Goal: Task Accomplishment & Management: Use online tool/utility

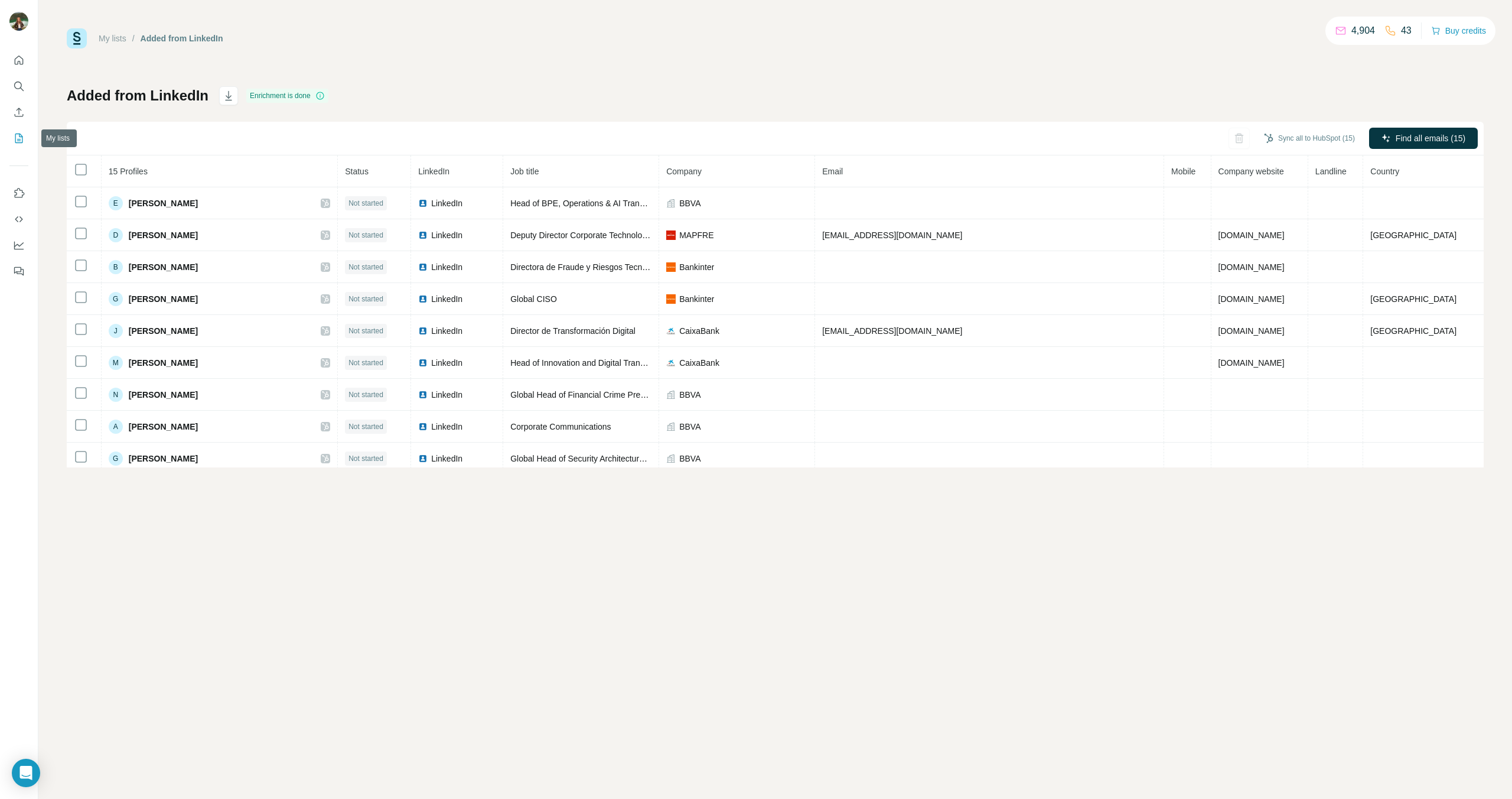
click at [20, 133] on icon "My lists" at bounding box center [18, 138] width 12 height 12
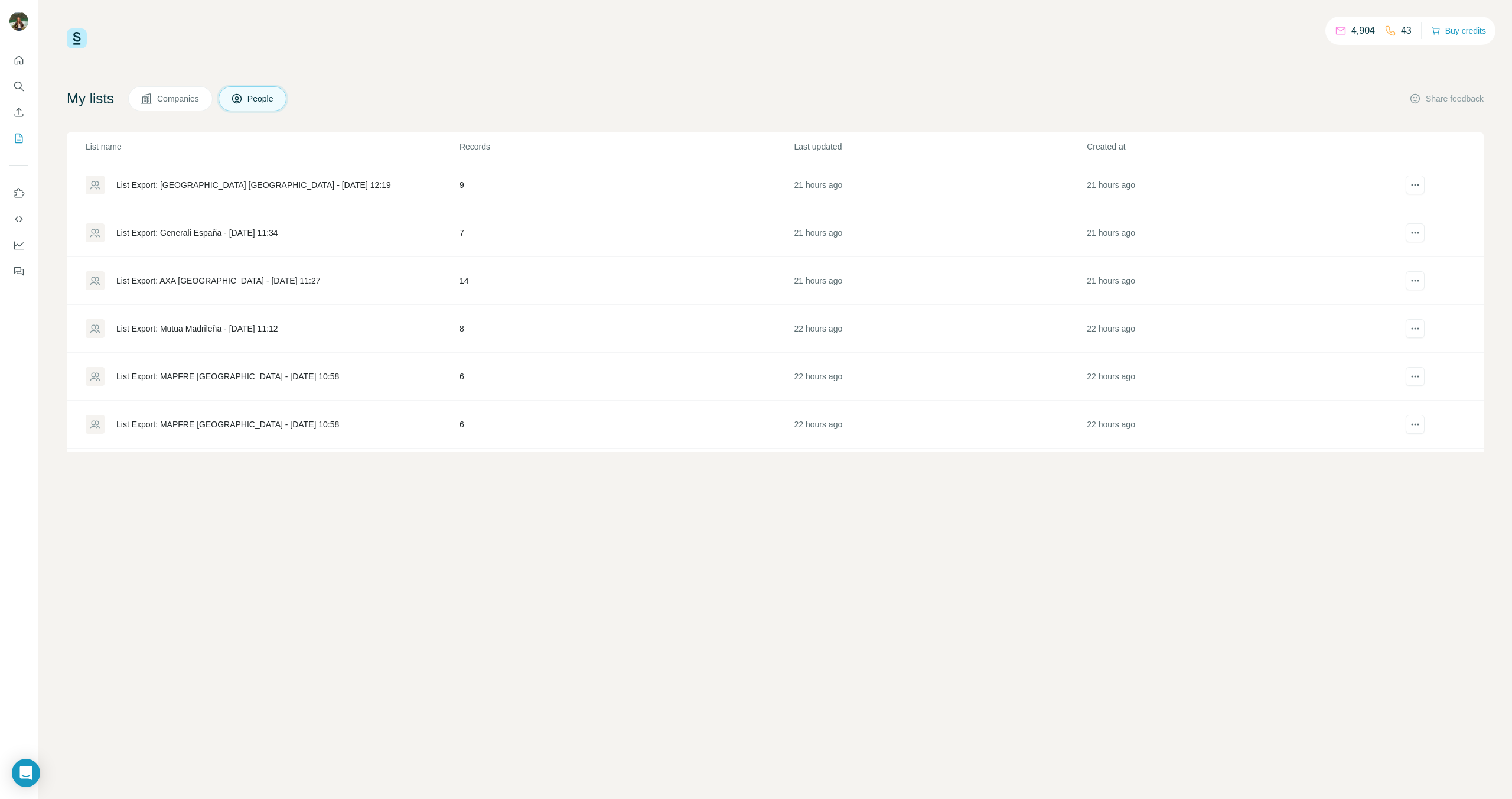
click at [185, 377] on div "List Export: MAPFRE [GEOGRAPHIC_DATA] - [DATE] 10:58" at bounding box center [228, 376] width 222 height 12
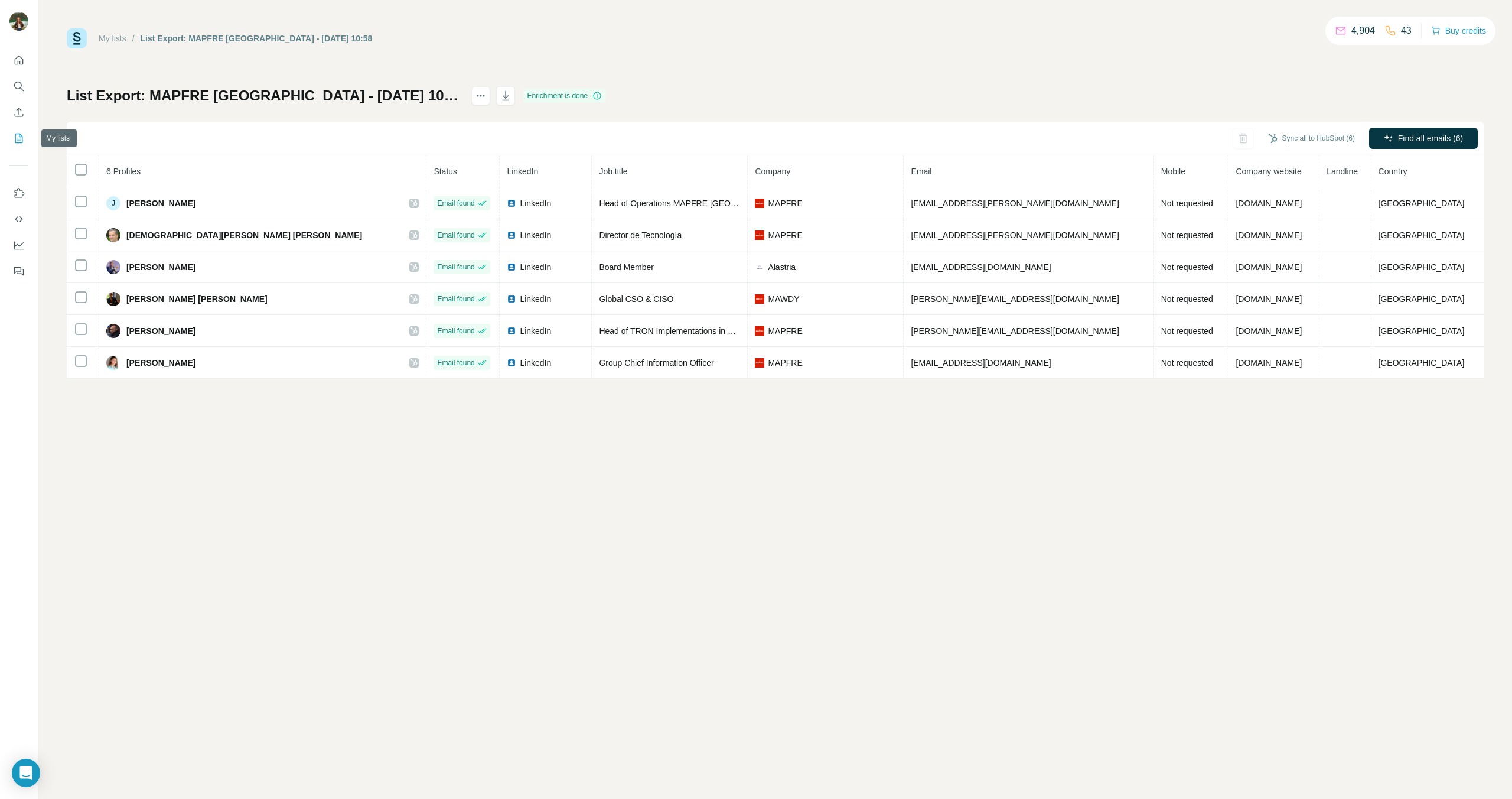
click at [20, 135] on icon "My lists" at bounding box center [18, 138] width 12 height 12
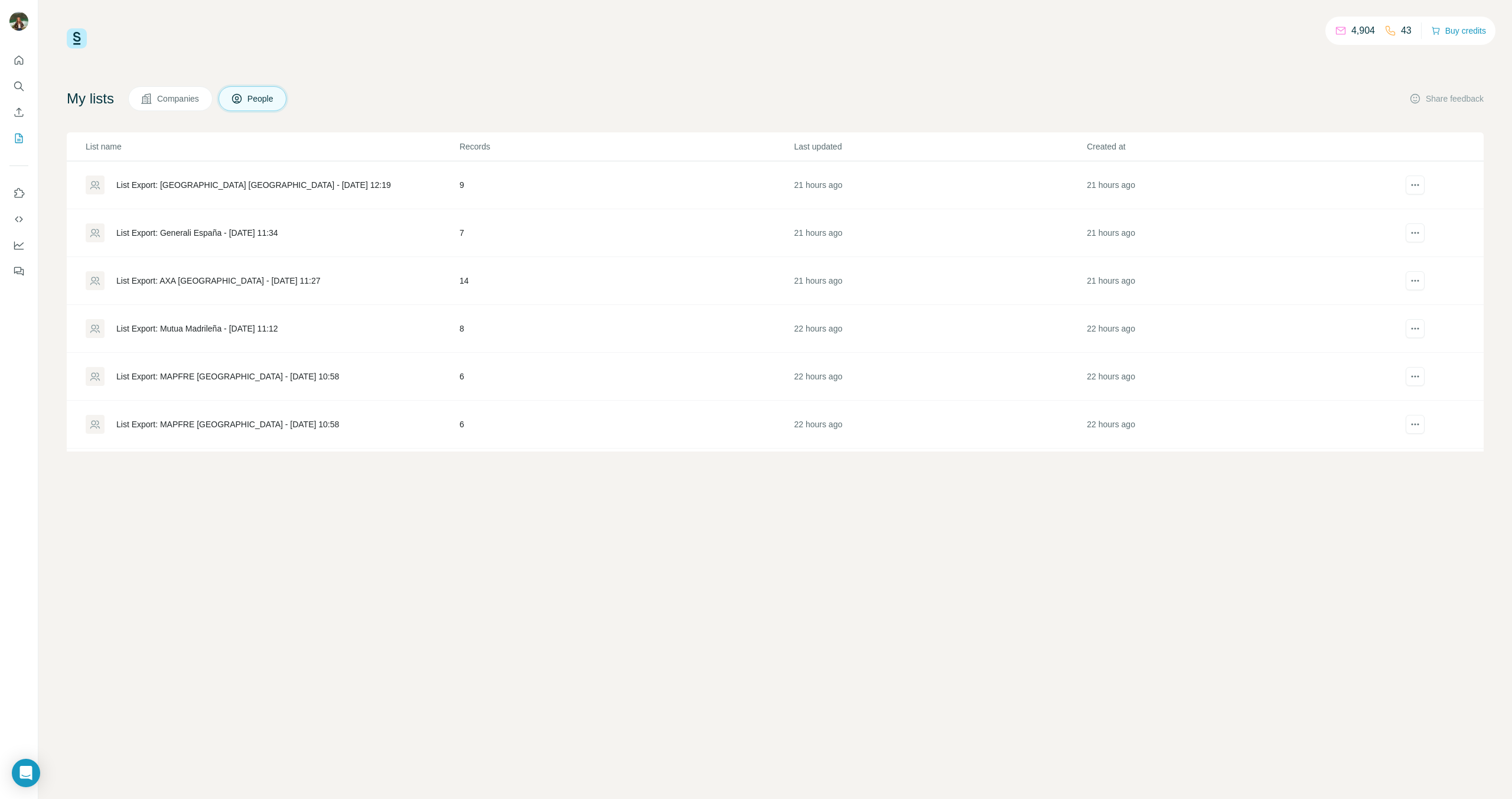
click at [175, 423] on div "List Export: MAPFRE [GEOGRAPHIC_DATA] - [DATE] 10:58" at bounding box center [228, 424] width 222 height 12
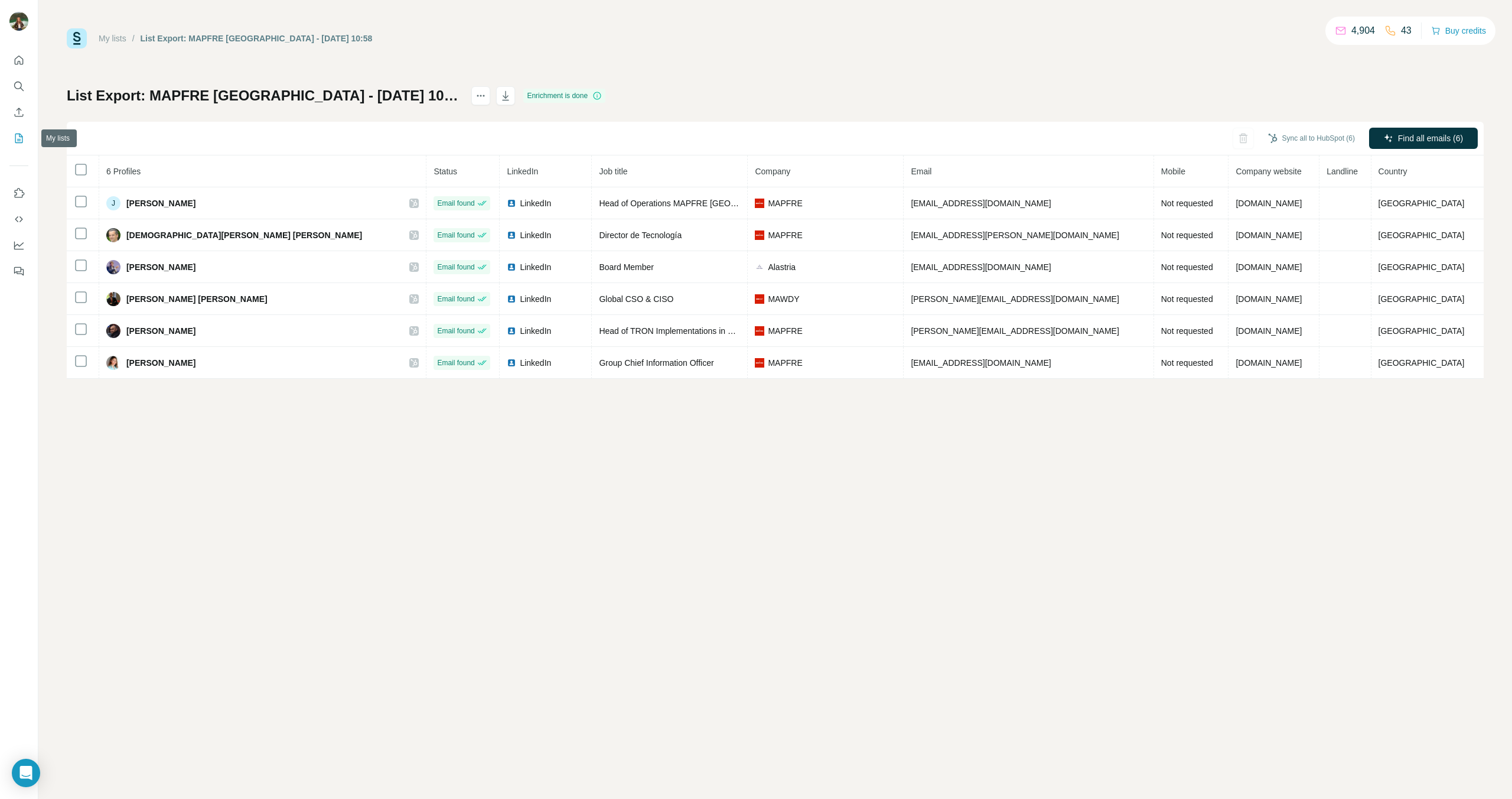
click at [17, 128] on button "My lists" at bounding box center [19, 138] width 19 height 21
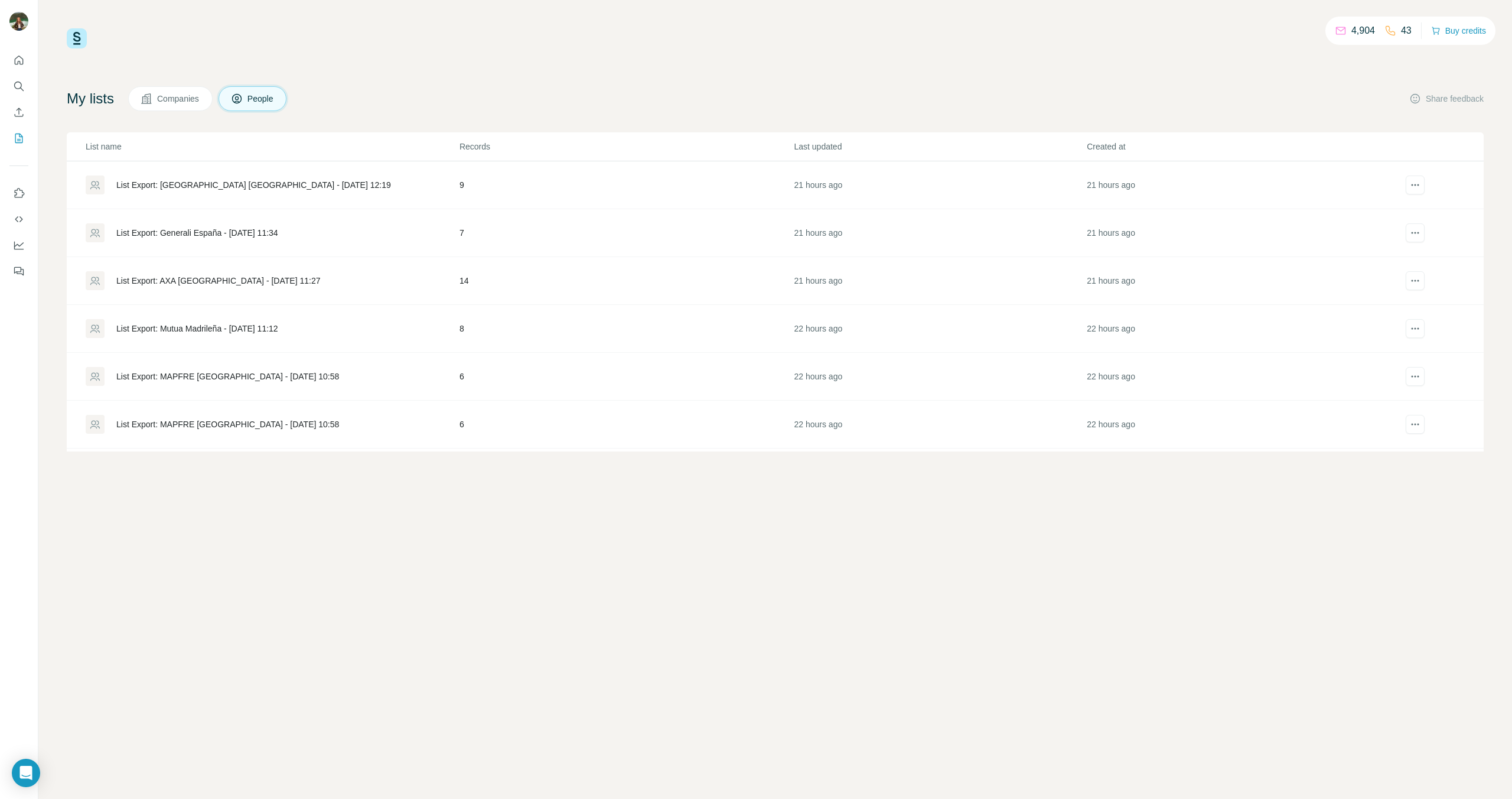
click at [159, 375] on div "List Export: MAPFRE [GEOGRAPHIC_DATA] - [DATE] 10:58" at bounding box center [228, 376] width 222 height 12
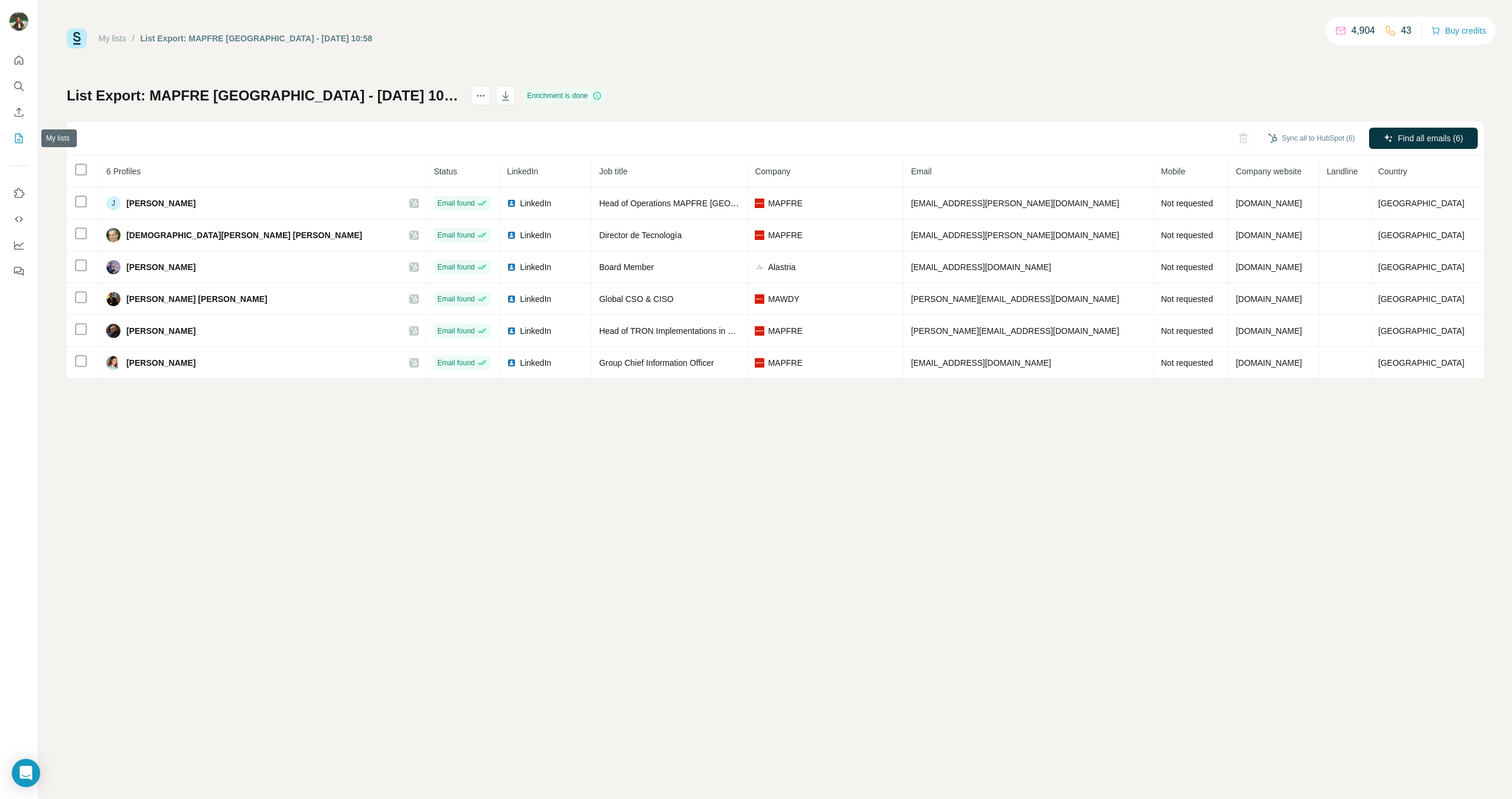
click at [28, 140] on button "My lists" at bounding box center [19, 138] width 19 height 21
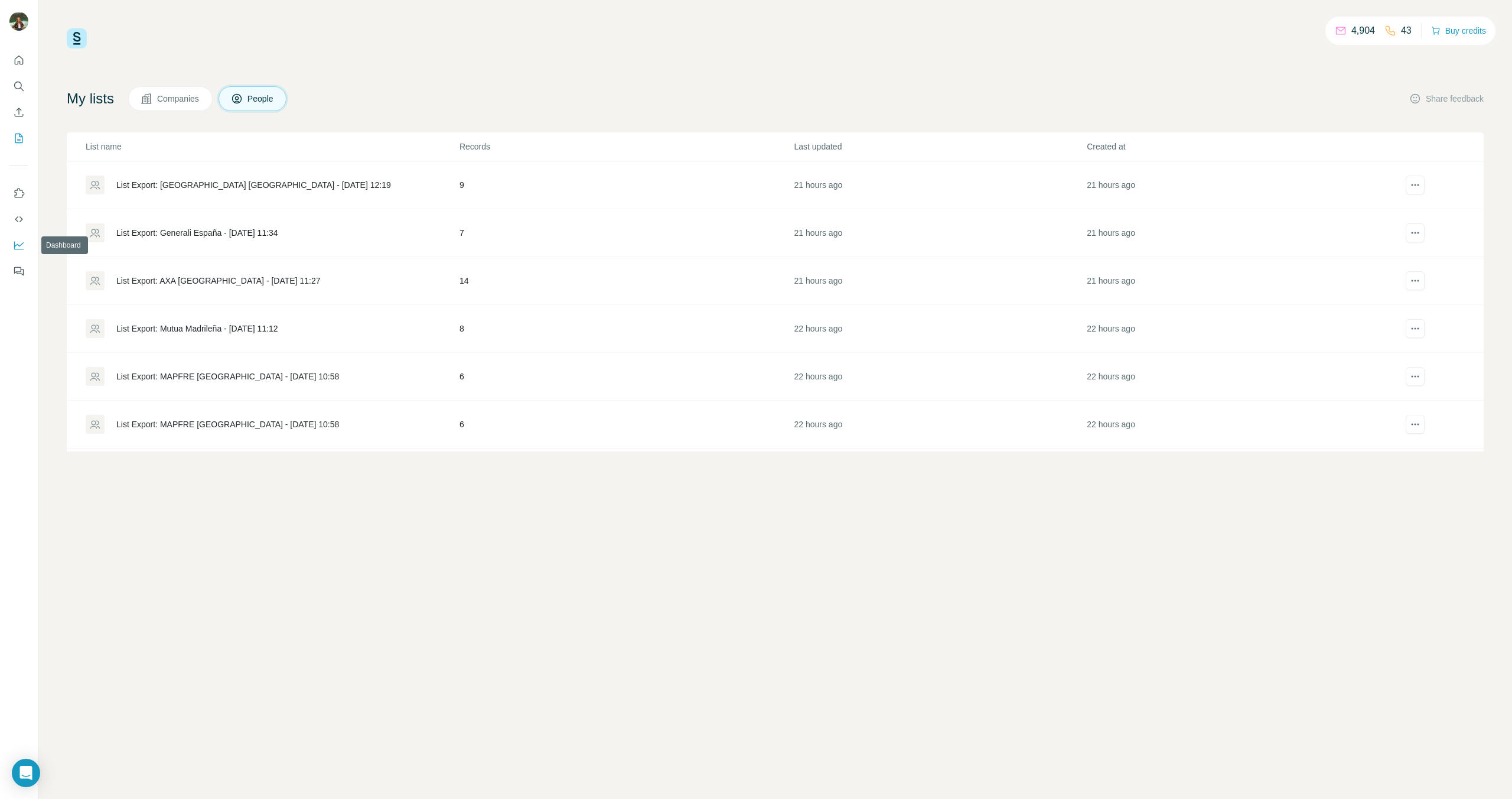
click at [16, 241] on icon "Dashboard" at bounding box center [18, 245] width 12 height 12
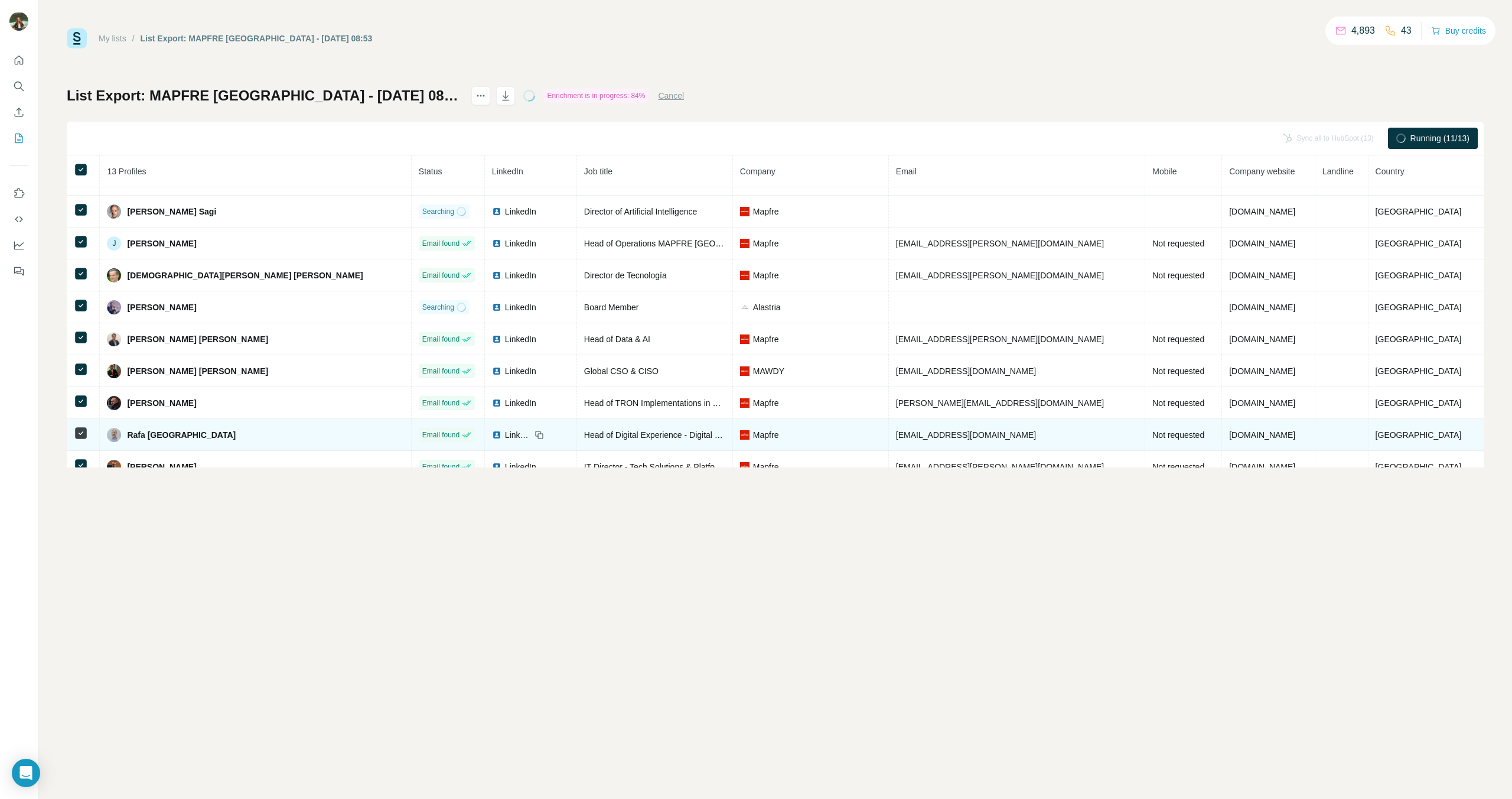
scroll to position [135, 0]
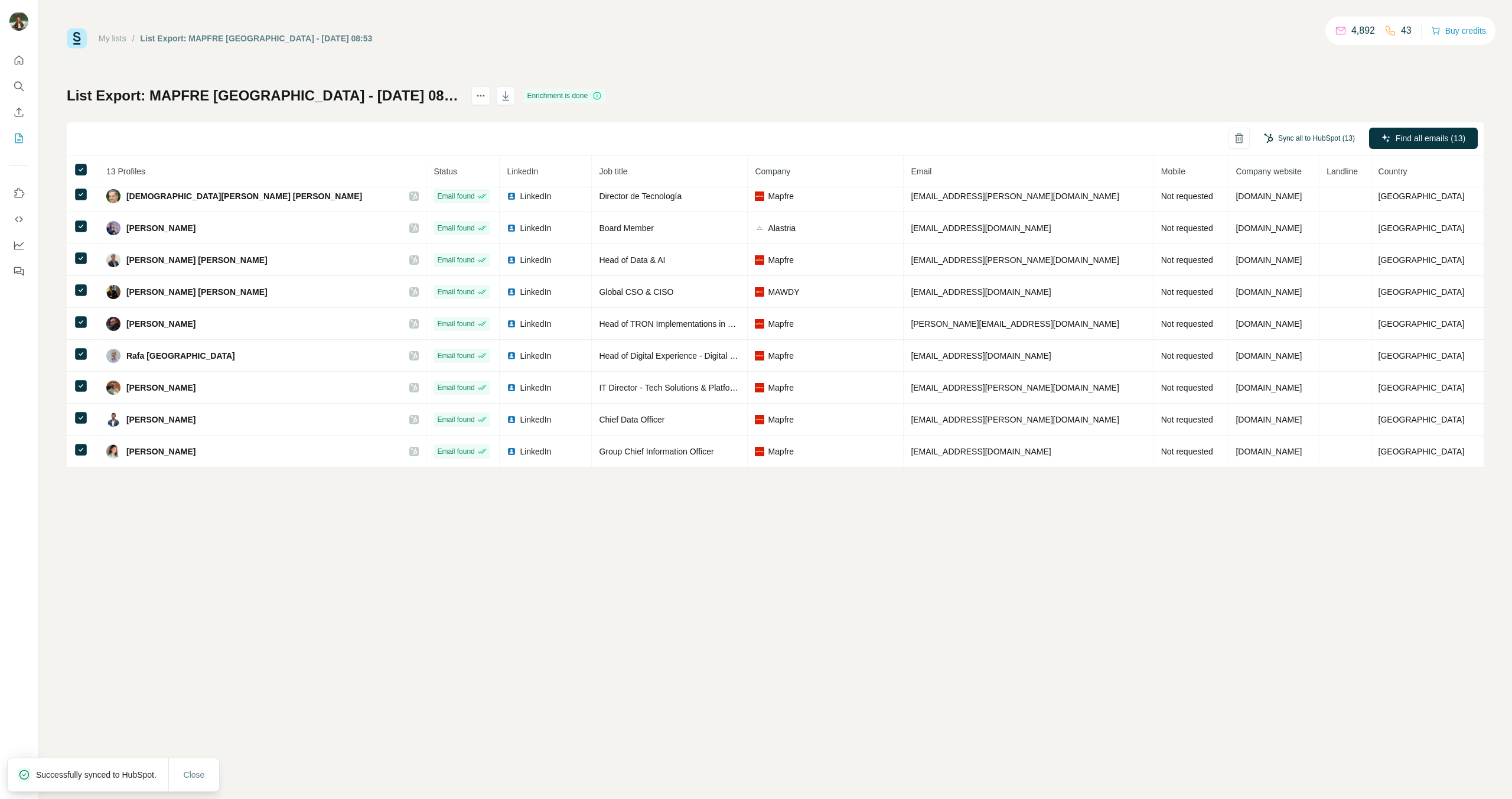
click at [1287, 140] on button "Sync all to HubSpot (13)" at bounding box center [1309, 138] width 107 height 17
click at [1299, 229] on button "Sync all to HubSpot" at bounding box center [1293, 227] width 131 height 24
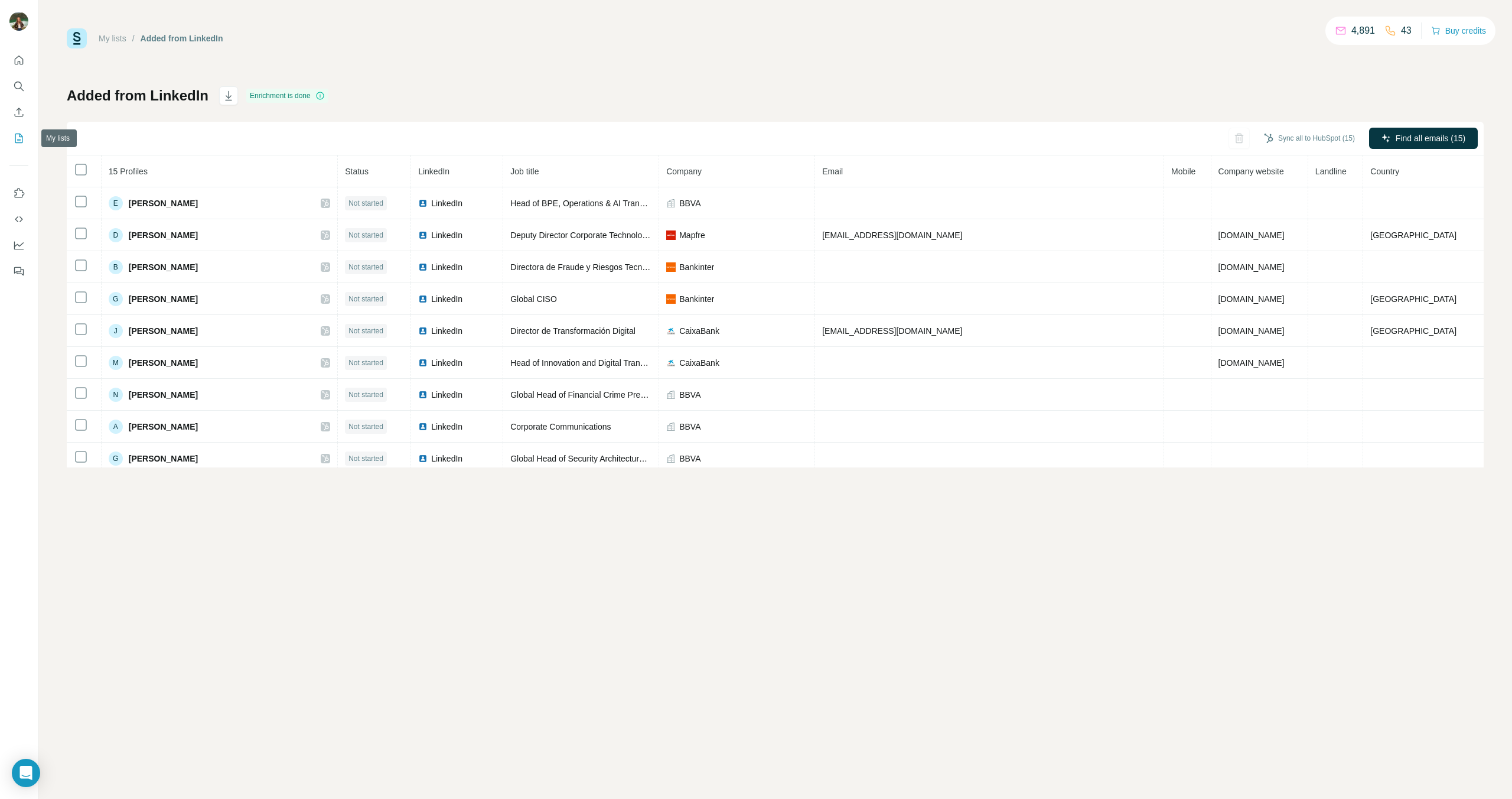
click at [17, 133] on icon "My lists" at bounding box center [19, 138] width 8 height 9
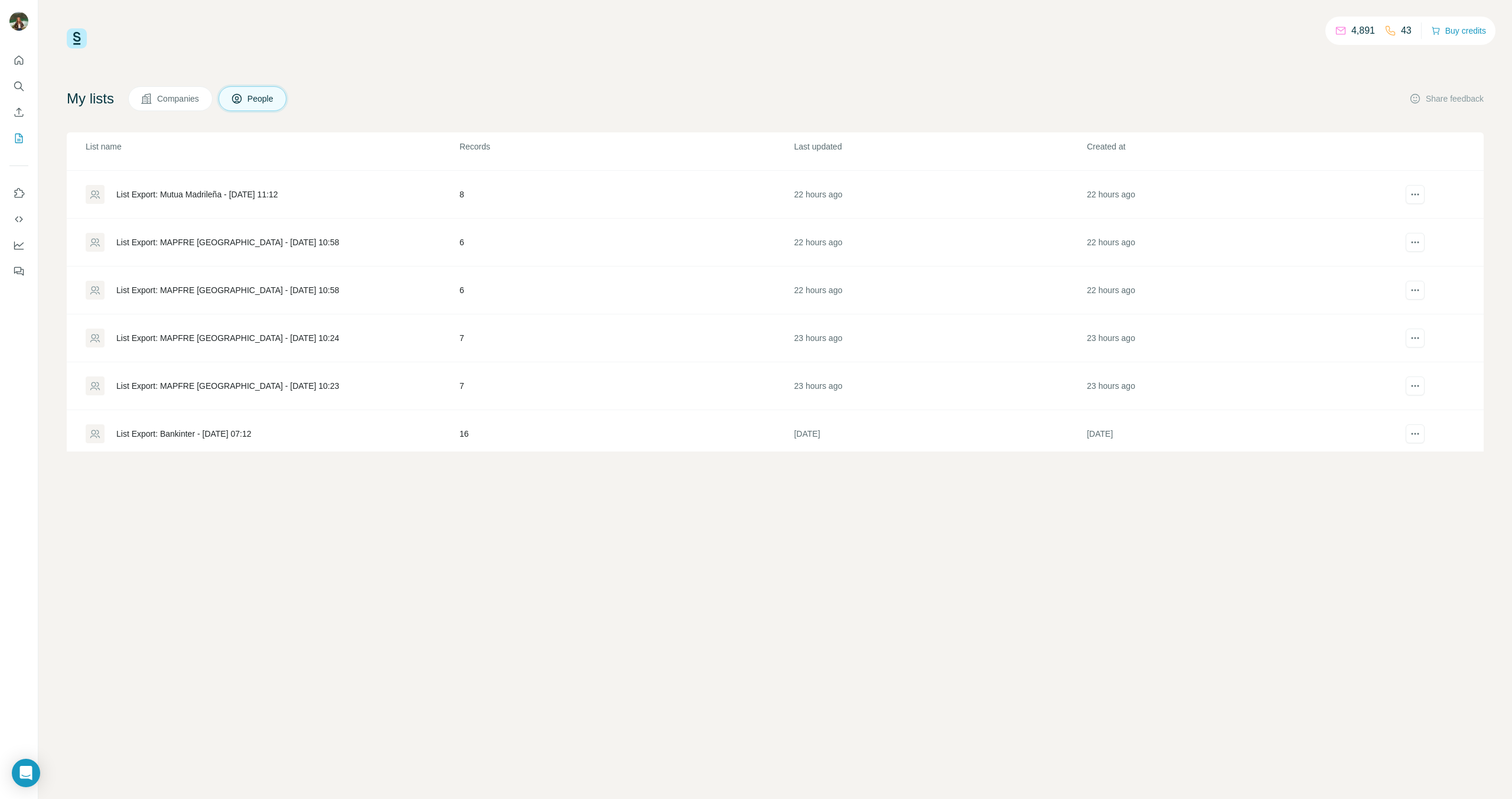
scroll to position [189, 0]
click at [200, 384] on div "List Export: MAPFRE [GEOGRAPHIC_DATA] - [DATE] 10:23" at bounding box center [228, 379] width 222 height 12
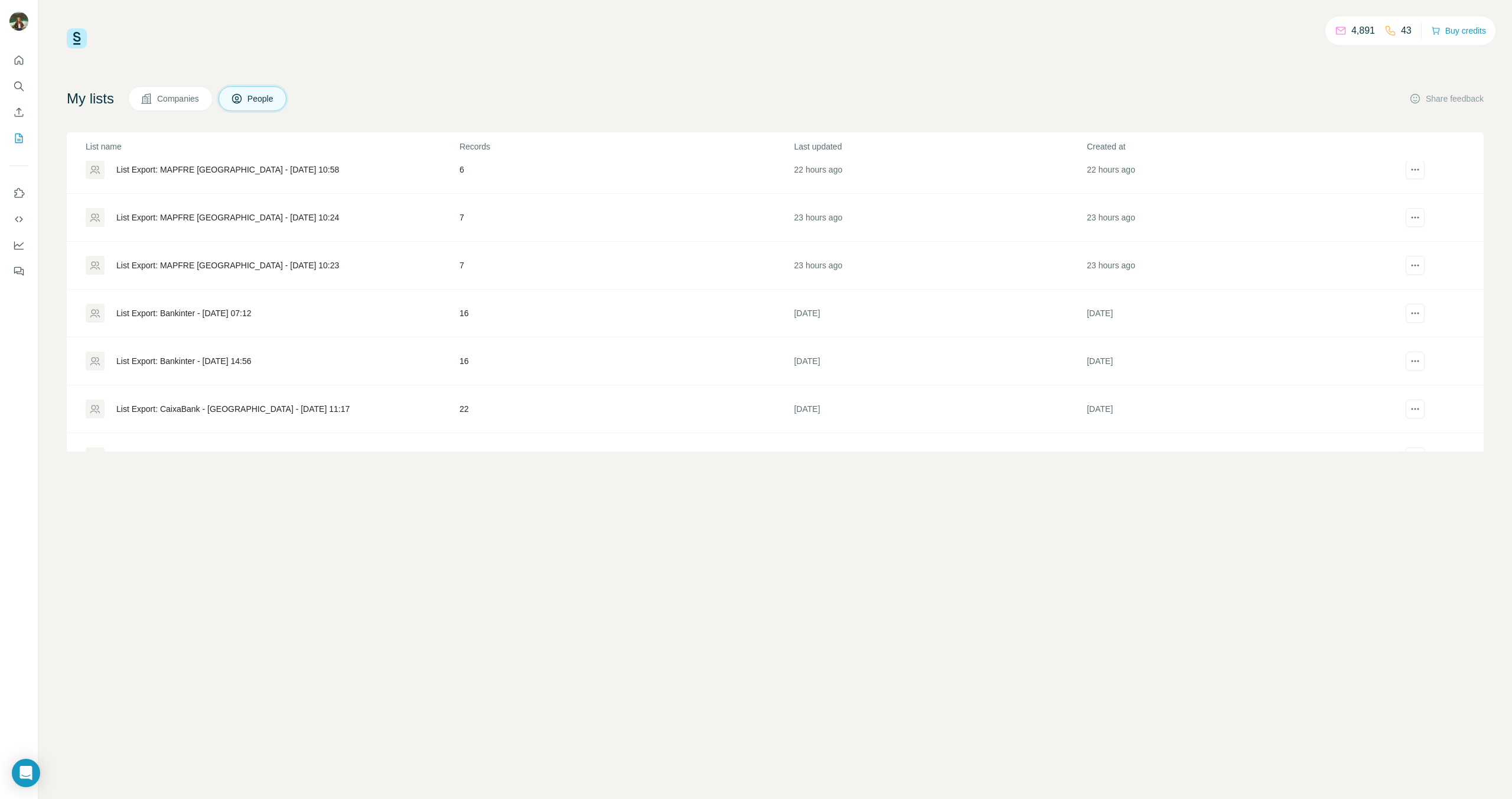
scroll to position [297, 0]
click at [182, 169] on div "List Export: MAPFRE [GEOGRAPHIC_DATA] - [DATE] 10:58" at bounding box center [228, 174] width 222 height 12
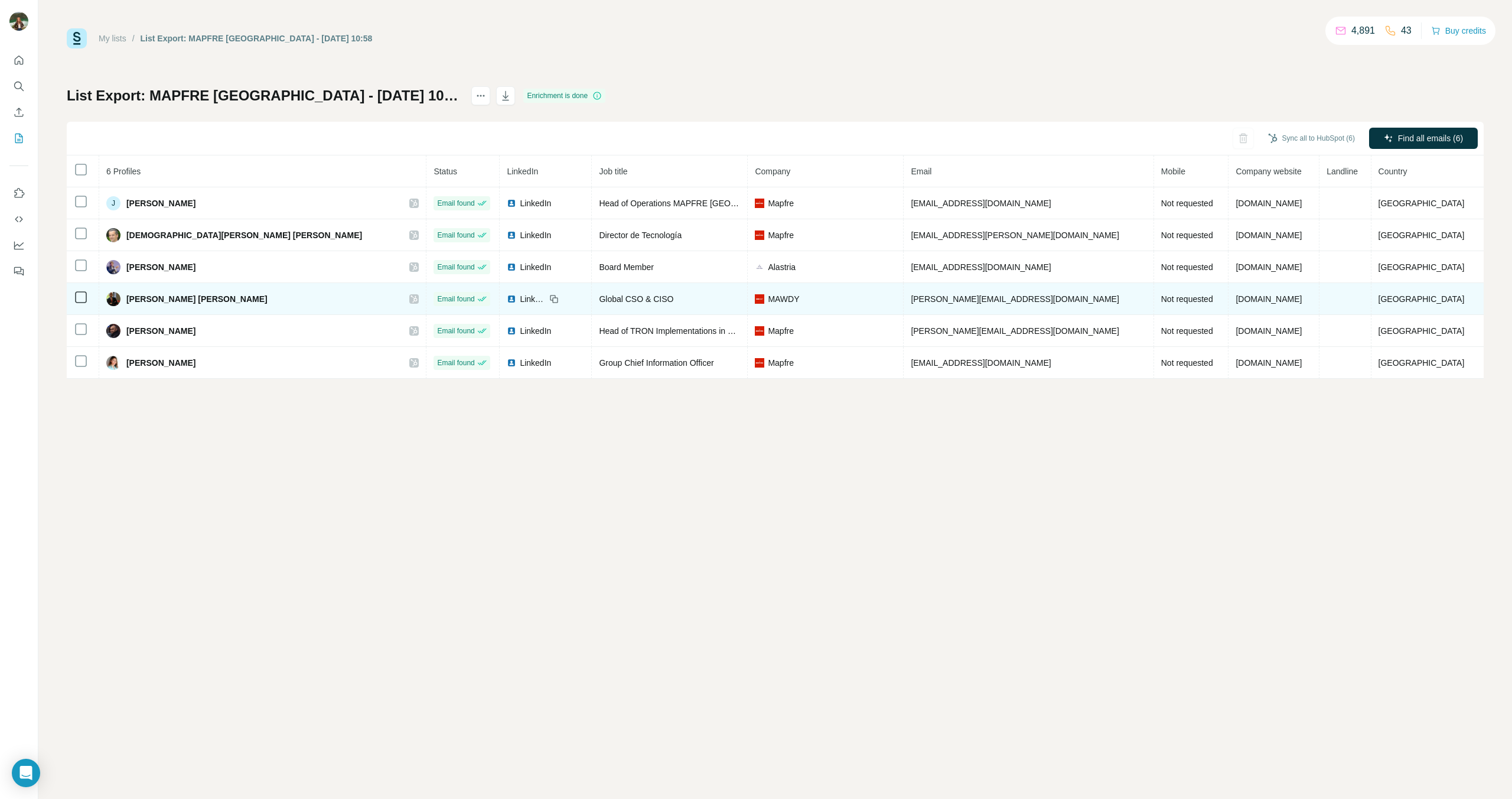
click at [240, 302] on span "[PERSON_NAME] [PERSON_NAME]" at bounding box center [196, 298] width 141 height 12
